Goal: Task Accomplishment & Management: Manage account settings

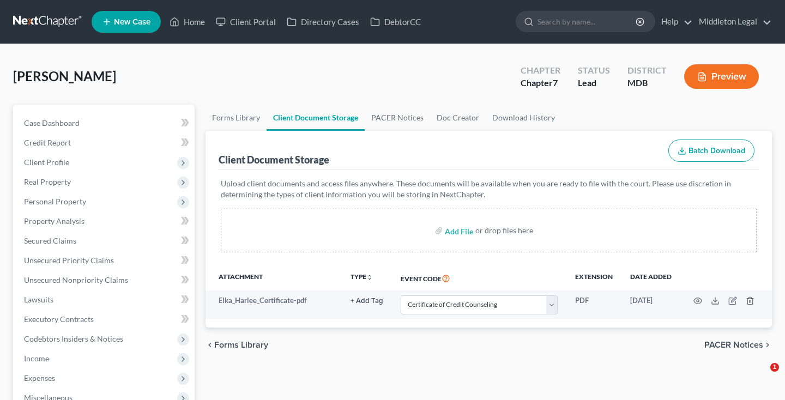
select select "14"
click at [63, 122] on span "Case Dashboard" at bounding box center [52, 122] width 56 height 9
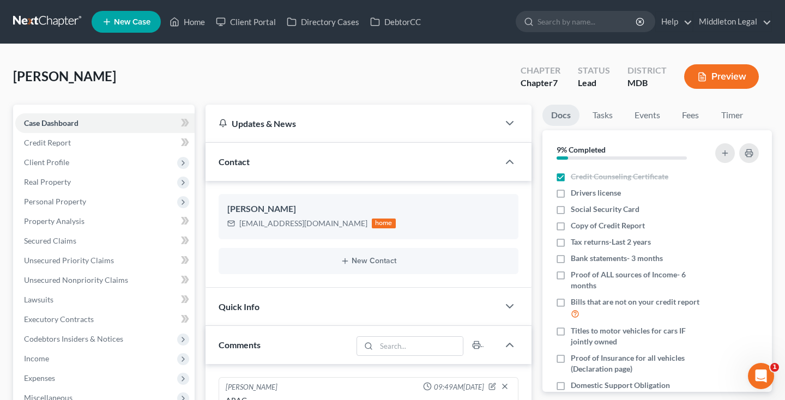
click at [58, 24] on link at bounding box center [48, 22] width 70 height 20
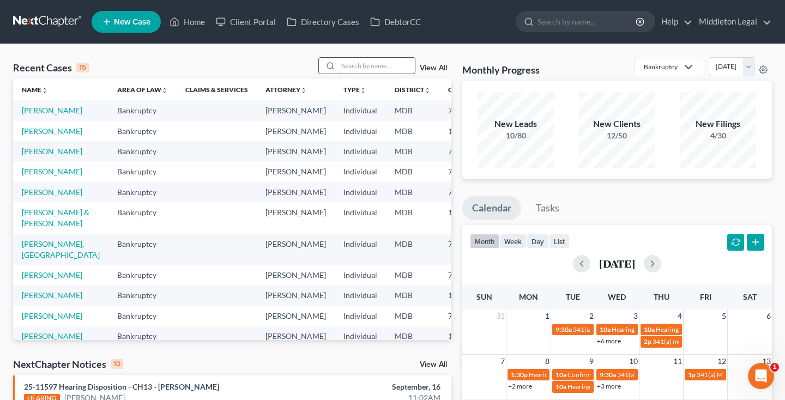
click at [388, 67] on input "search" at bounding box center [377, 66] width 76 height 16
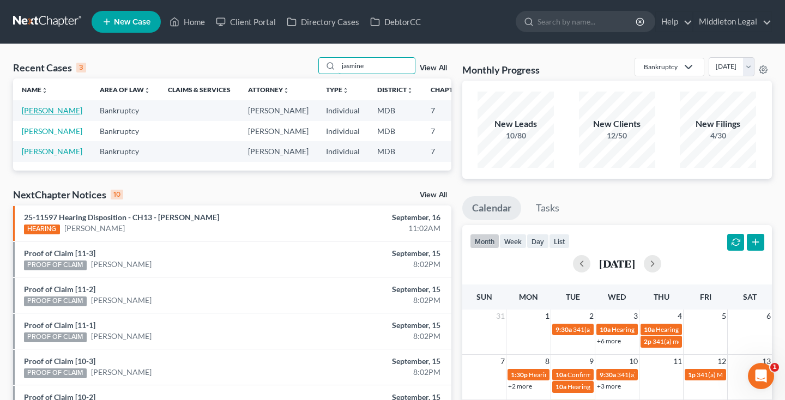
type input "jasmine"
click at [33, 115] on link "[PERSON_NAME]" at bounding box center [52, 110] width 61 height 9
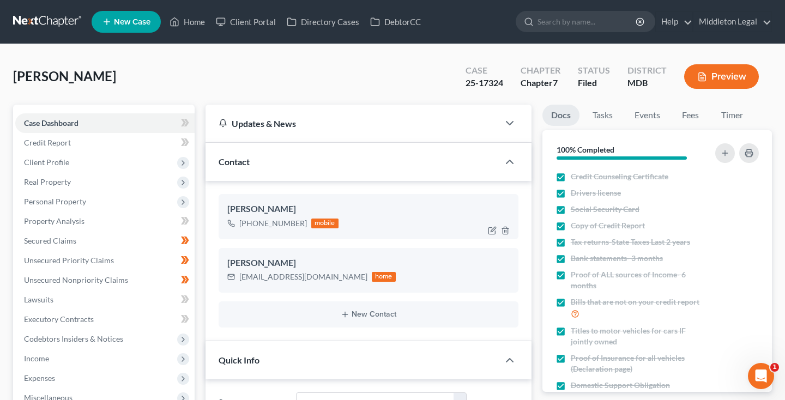
scroll to position [225, 0]
click at [51, 202] on span "Personal Property" at bounding box center [55, 201] width 62 height 9
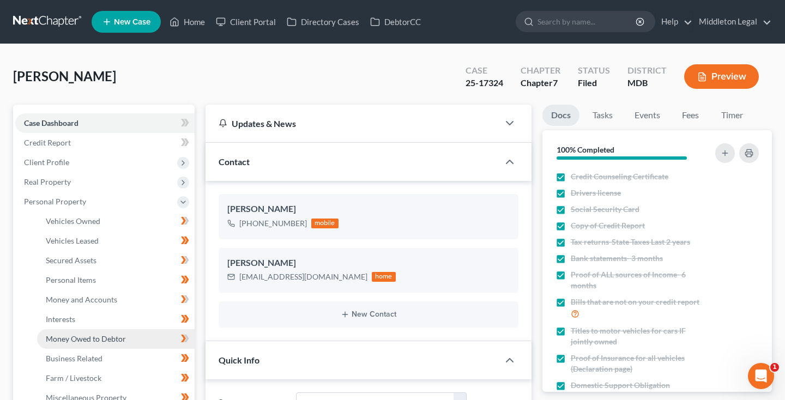
click at [80, 341] on span "Money Owed to Debtor" at bounding box center [86, 338] width 80 height 9
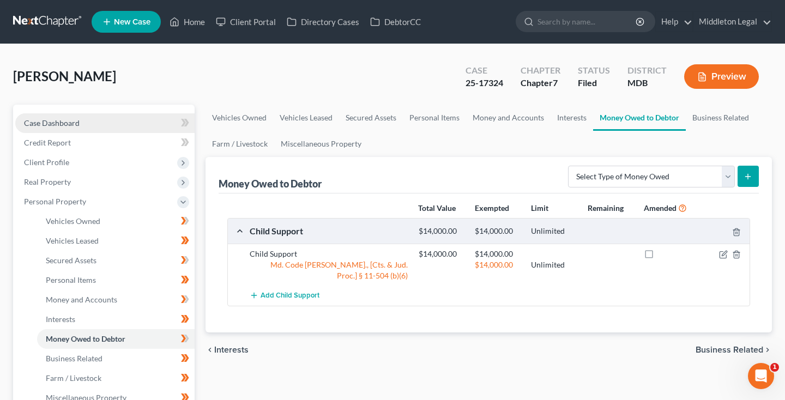
drag, startPoint x: 51, startPoint y: 308, endPoint x: 53, endPoint y: 125, distance: 182.7
click at [53, 125] on span "Case Dashboard" at bounding box center [52, 122] width 56 height 9
select select "3"
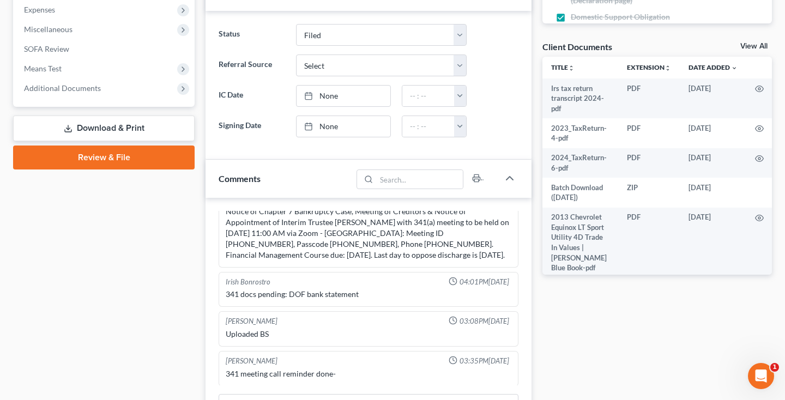
scroll to position [564, 0]
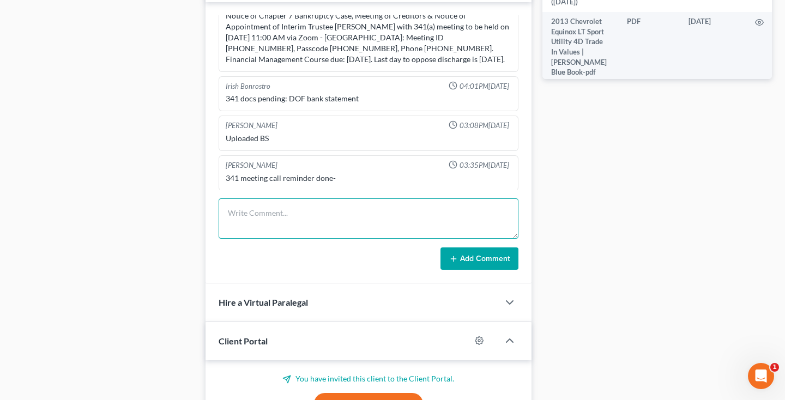
click at [312, 210] on textarea at bounding box center [369, 219] width 300 height 40
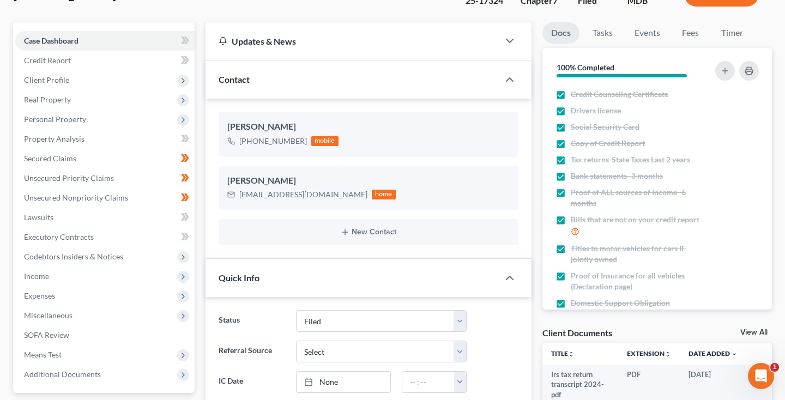
scroll to position [72, 0]
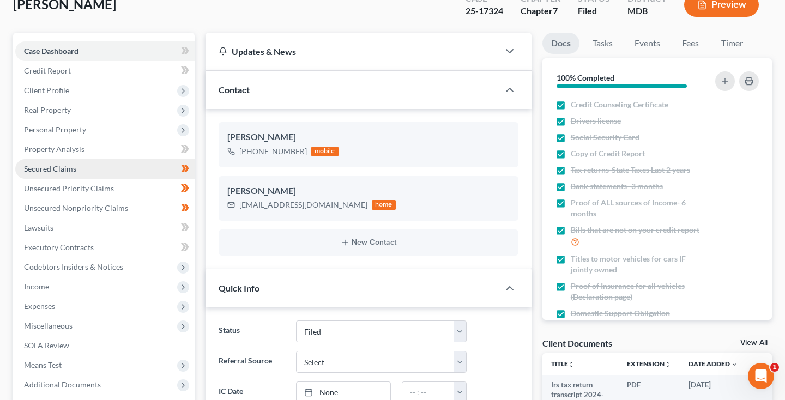
type textarea "341 meeting held and concluded."
click at [69, 167] on span "Secured Claims" at bounding box center [50, 168] width 52 height 9
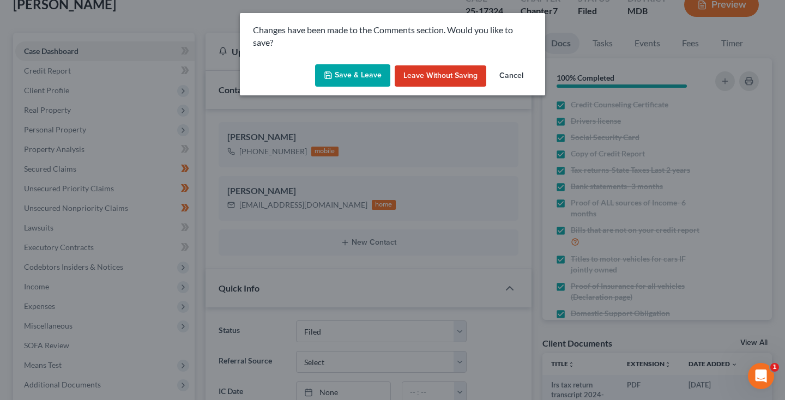
click at [366, 75] on button "Save & Leave" at bounding box center [352, 75] width 75 height 23
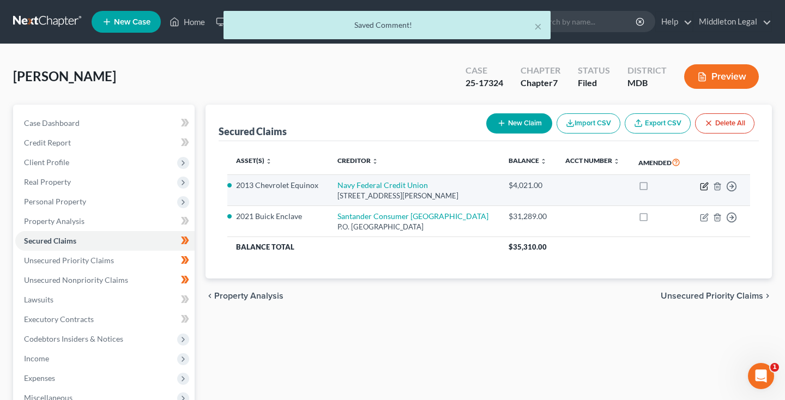
click at [703, 187] on icon "button" at bounding box center [705, 185] width 5 height 5
select select "48"
select select "0"
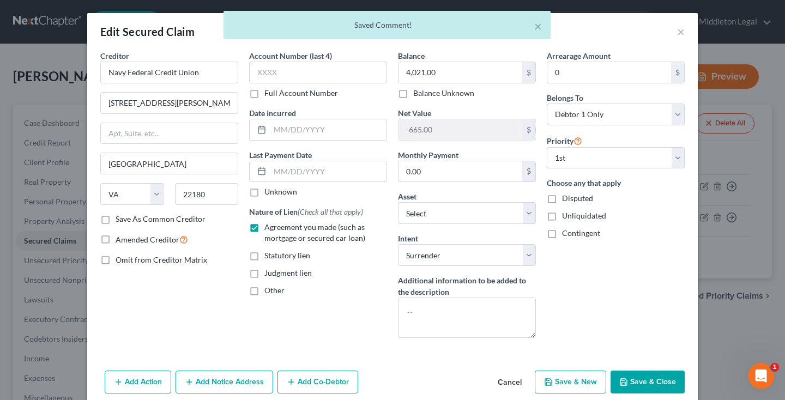
click at [508, 377] on button "Cancel" at bounding box center [509, 383] width 41 height 22
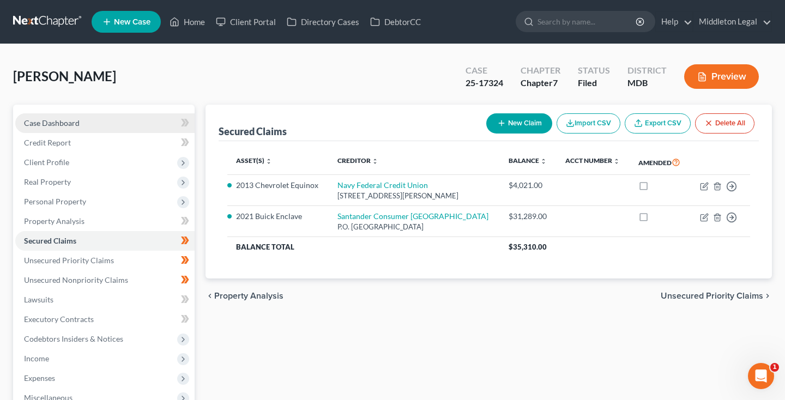
click at [43, 122] on span "Case Dashboard" at bounding box center [52, 122] width 56 height 9
select select "3"
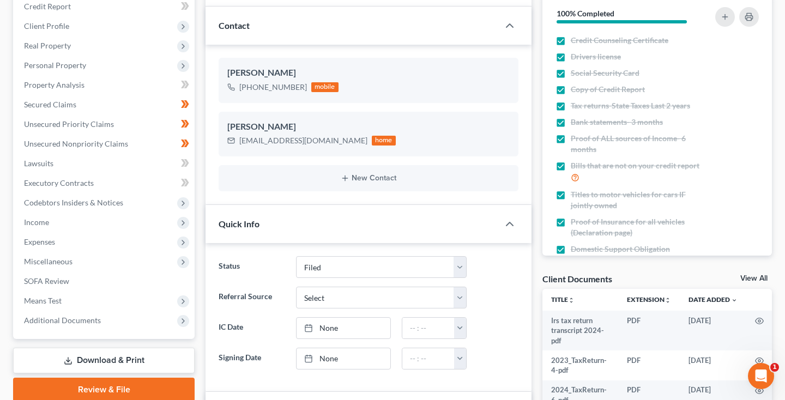
scroll to position [124, 0]
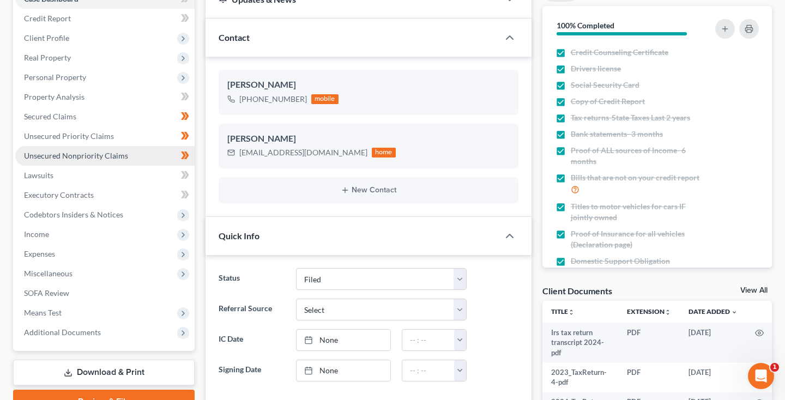
click at [106, 159] on span "Unsecured Nonpriority Claims" at bounding box center [76, 155] width 104 height 9
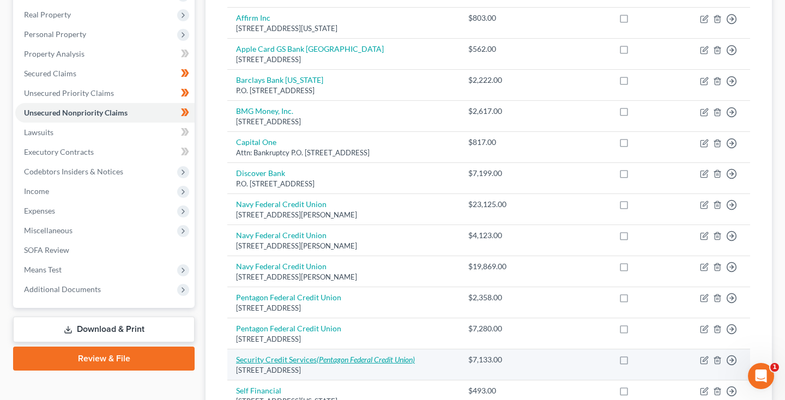
scroll to position [202, 0]
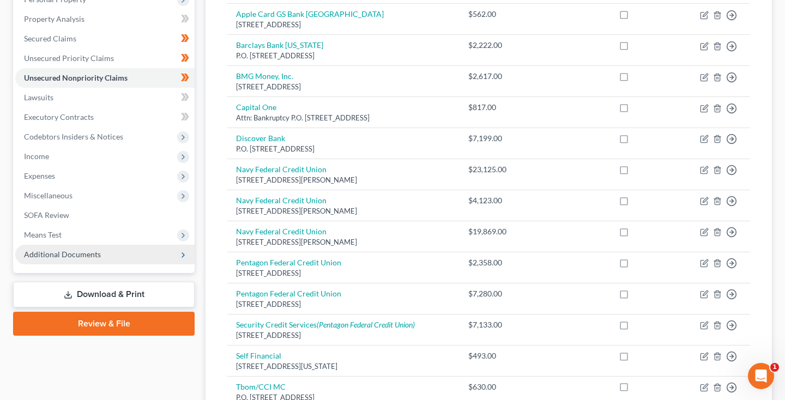
click at [67, 257] on span "Additional Documents" at bounding box center [62, 254] width 77 height 9
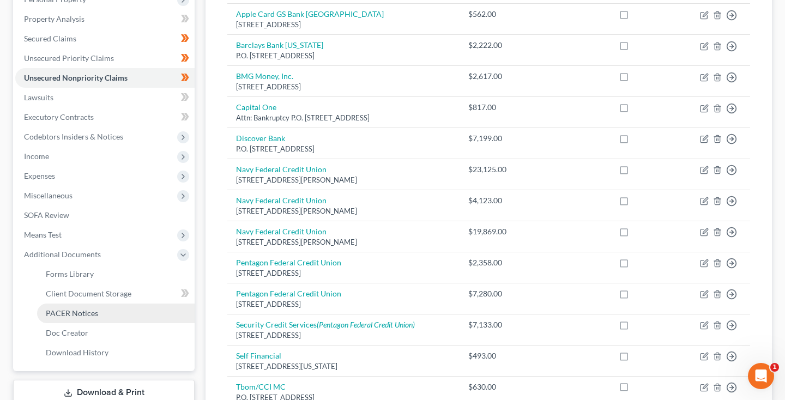
click at [74, 312] on span "PACER Notices" at bounding box center [72, 313] width 52 height 9
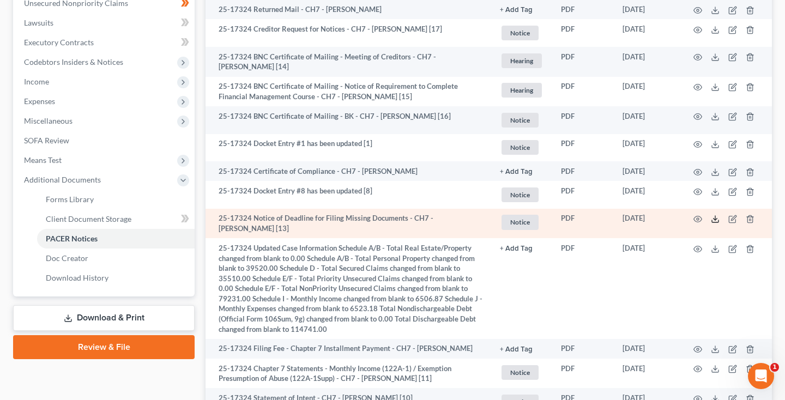
scroll to position [261, 0]
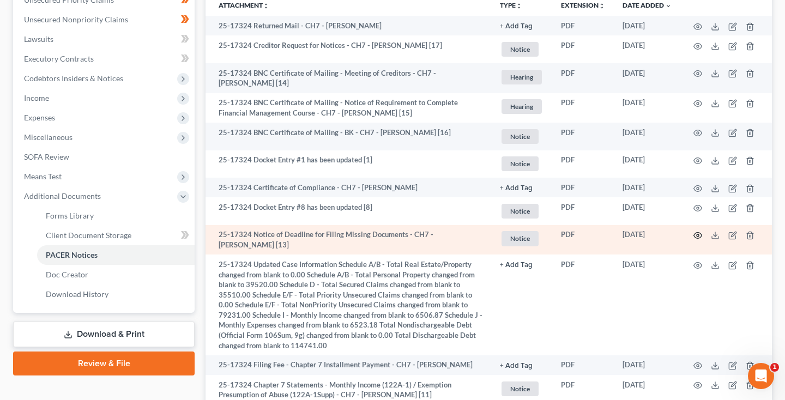
click at [700, 233] on icon "button" at bounding box center [698, 235] width 9 height 9
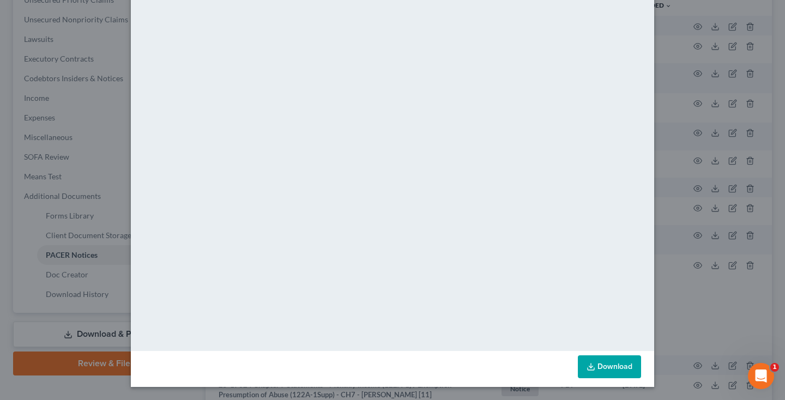
scroll to position [20, 0]
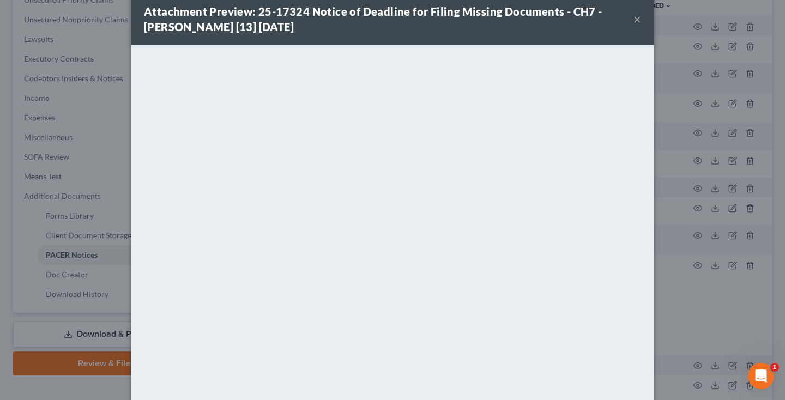
click at [636, 19] on button "×" at bounding box center [638, 19] width 8 height 13
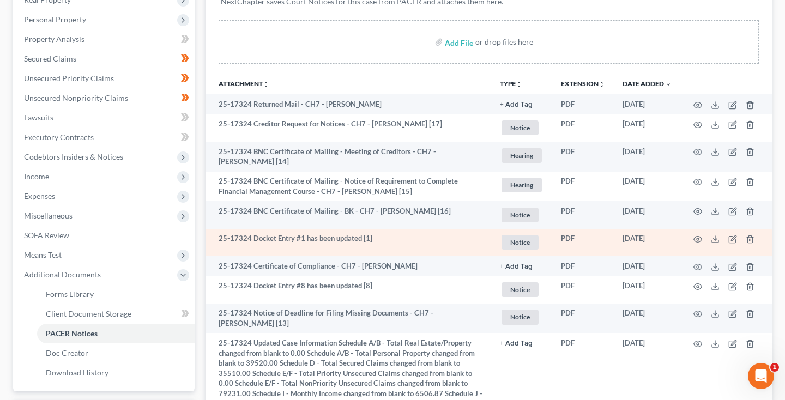
scroll to position [97, 1]
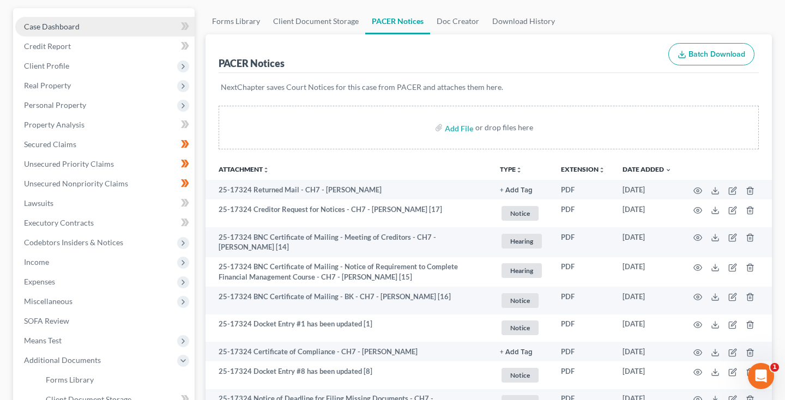
click at [105, 37] on link "Case Dashboard" at bounding box center [104, 27] width 179 height 20
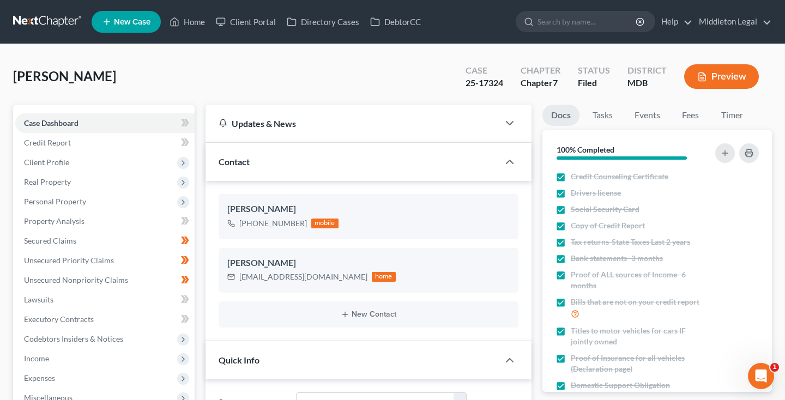
scroll to position [265, 0]
drag, startPoint x: 239, startPoint y: 278, endPoint x: 327, endPoint y: 279, distance: 87.8
click at [327, 279] on div "[EMAIL_ADDRESS][DOMAIN_NAME]" at bounding box center [303, 277] width 128 height 11
